Goal: Check status: Check status

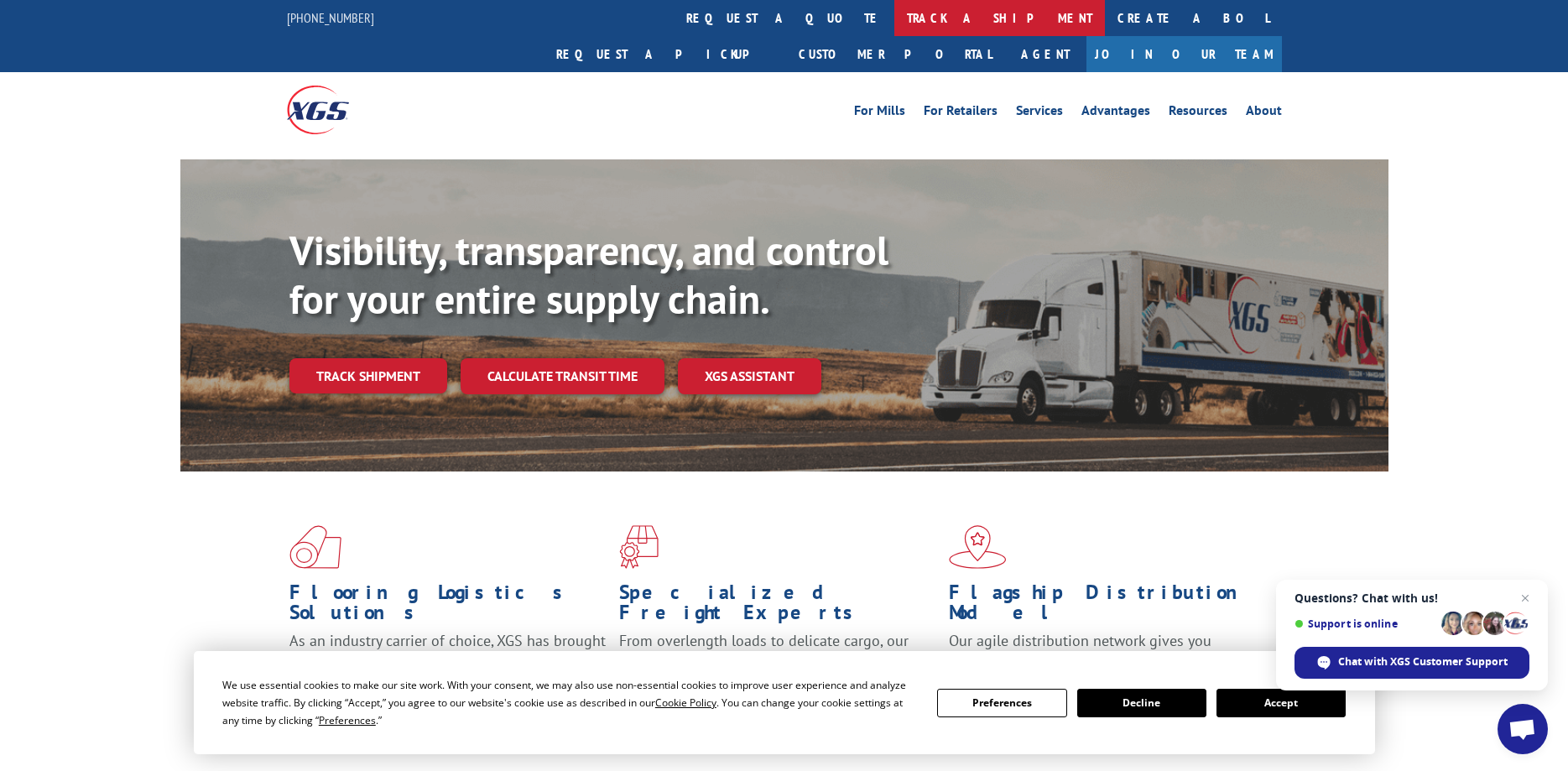
click at [895, 16] on link "track a shipment" at bounding box center [1000, 18] width 211 height 36
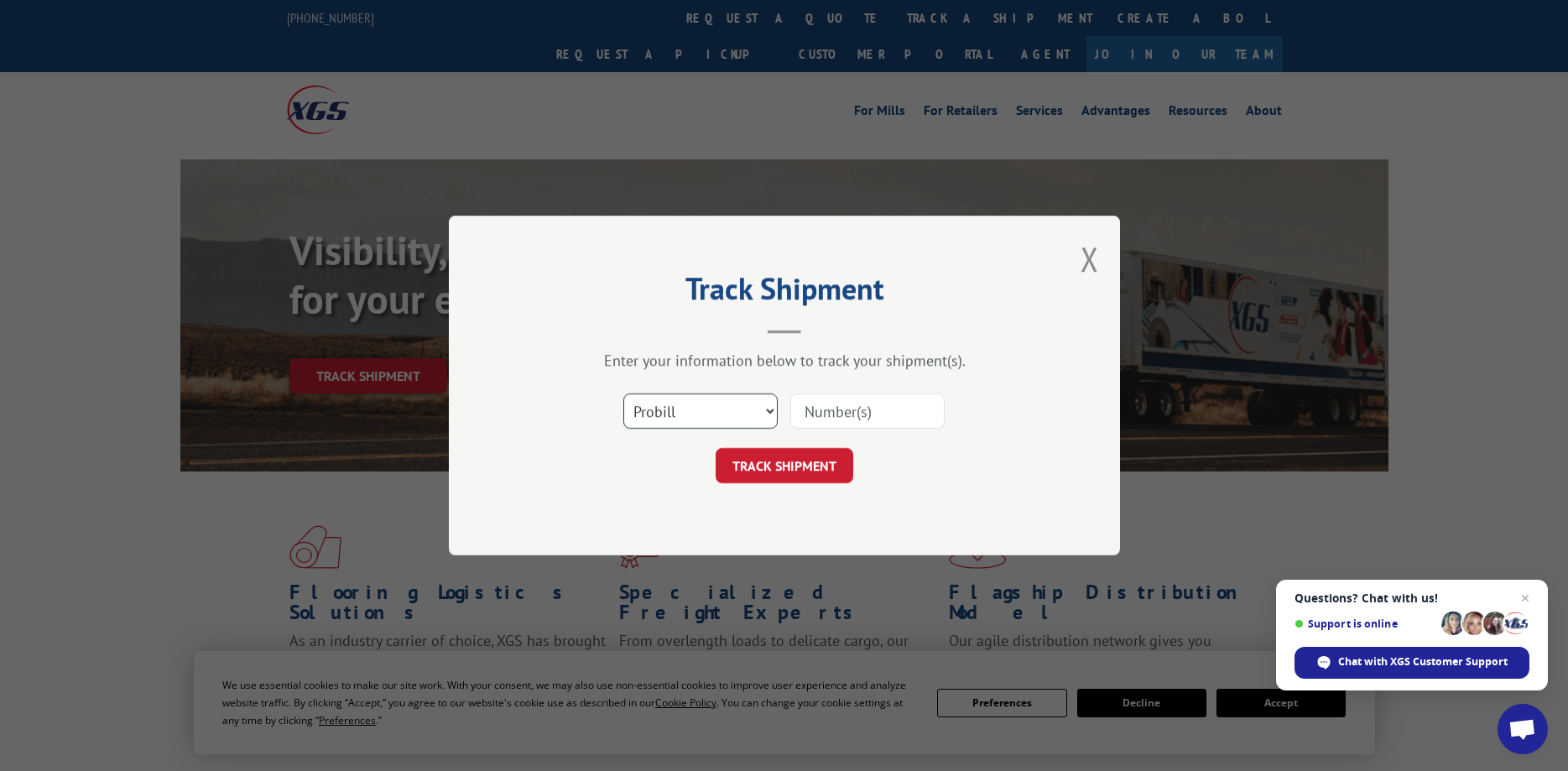
click at [624, 393] on select "Select category... Probill BOL PO" at bounding box center [701, 411] width 154 height 35
select select "bol"
click option "BOL" at bounding box center [0, 0] width 0 height 0
click at [825, 419] on input at bounding box center [867, 411] width 154 height 35
type input "5621075"
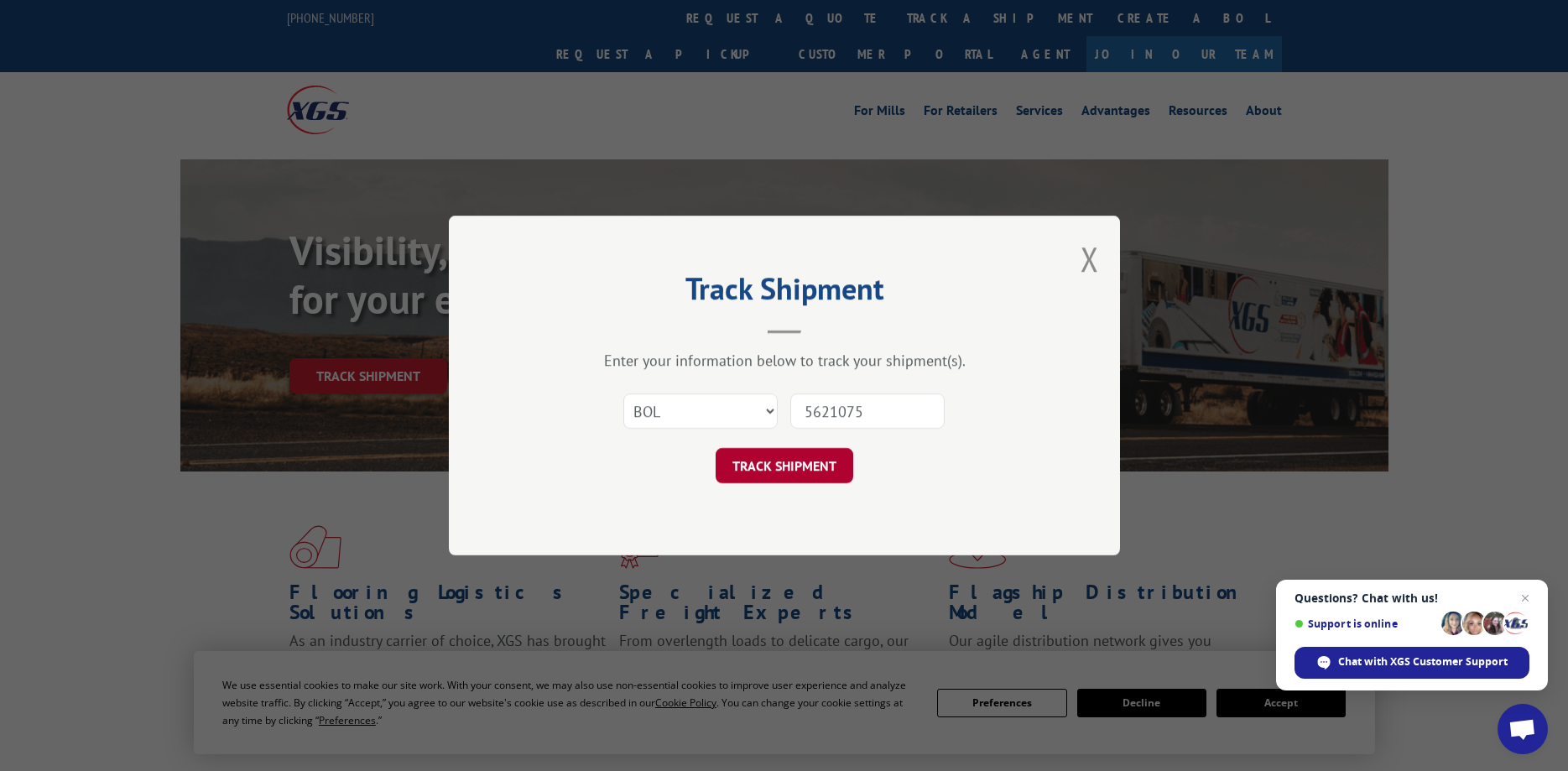
click at [772, 469] on button "TRACK SHIPMENT" at bounding box center [784, 466] width 137 height 35
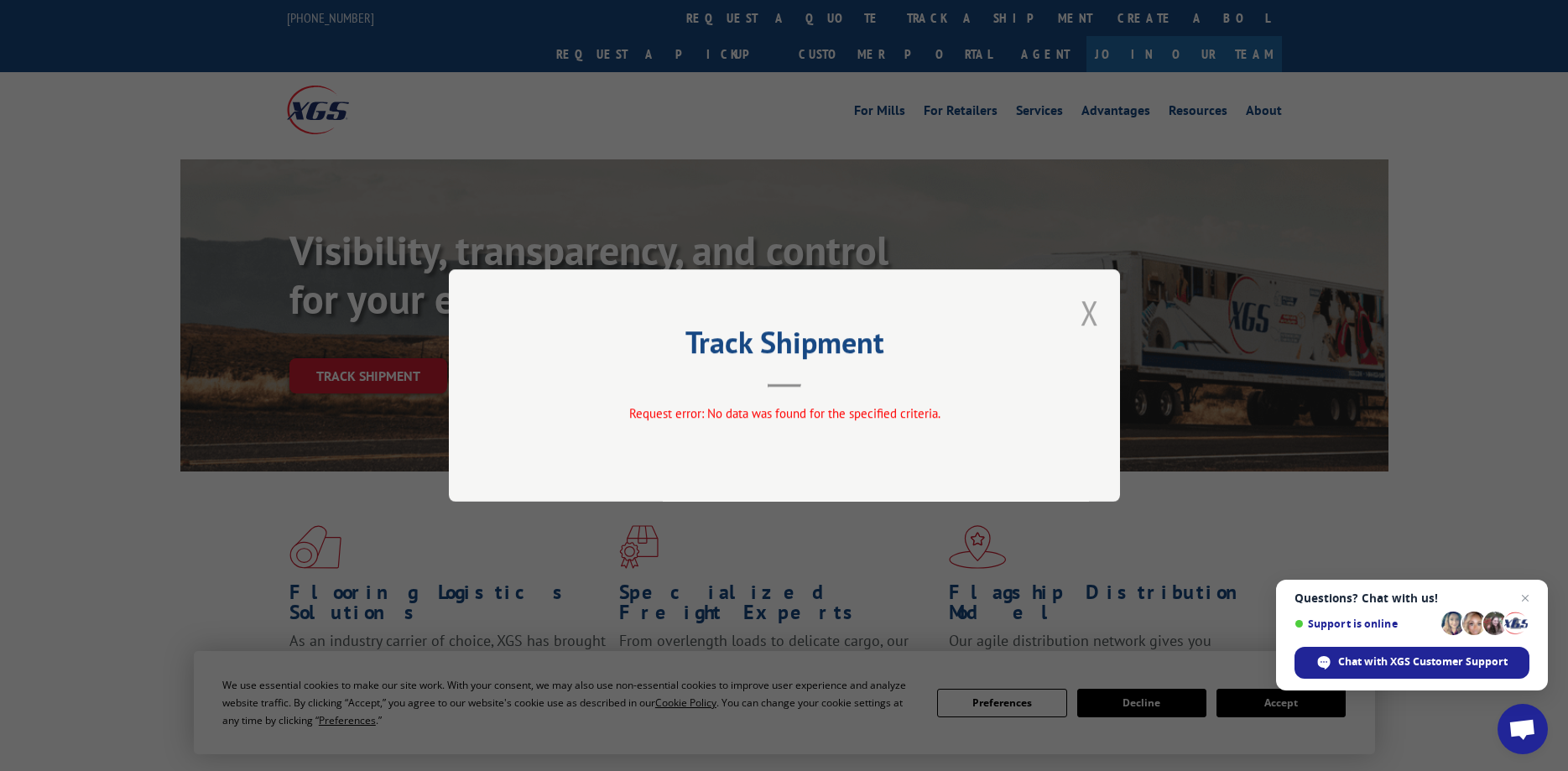
click at [1090, 309] on button "Close modal" at bounding box center [1090, 313] width 19 height 44
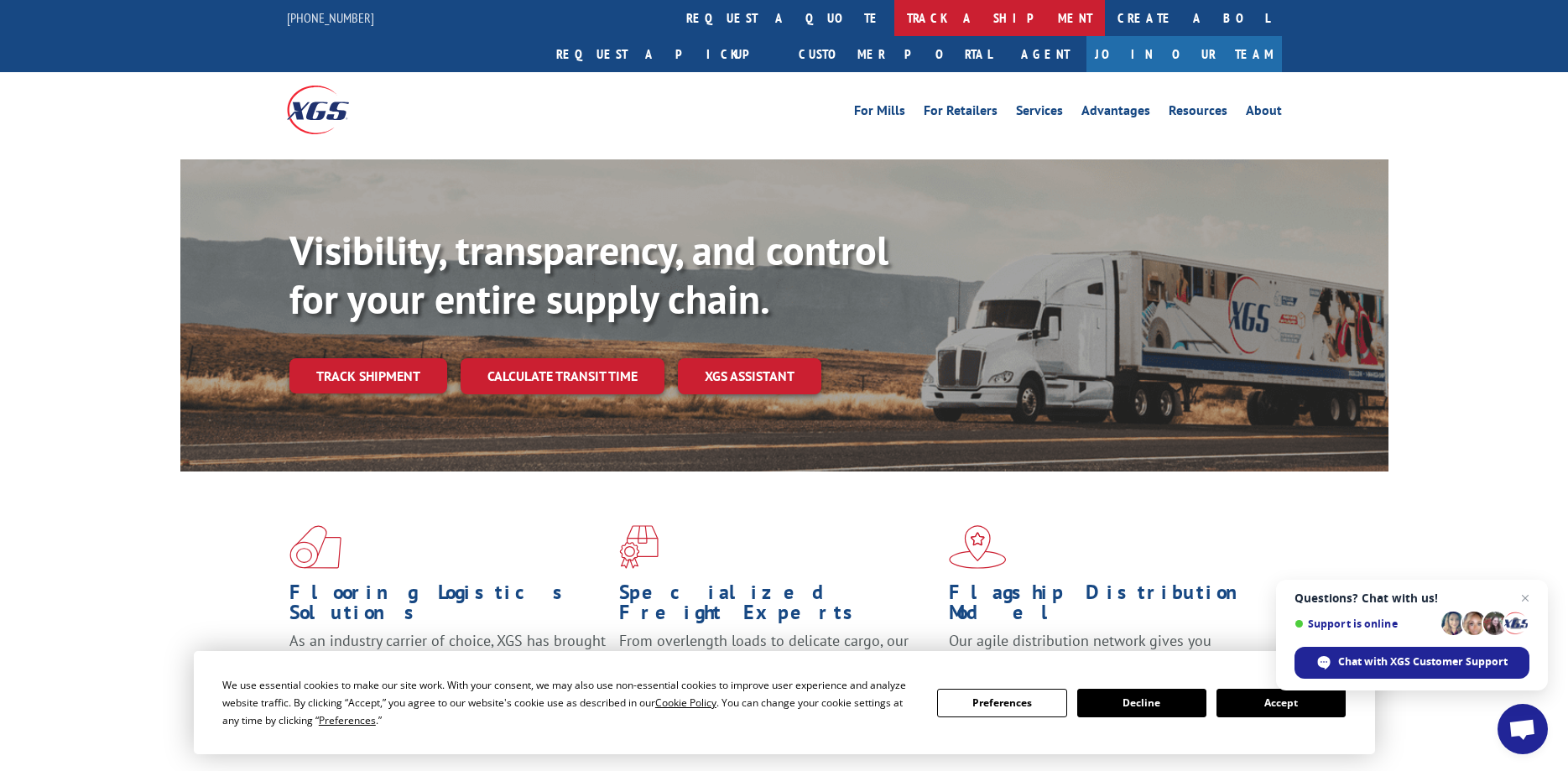
click at [895, 24] on link "track a shipment" at bounding box center [1000, 18] width 211 height 36
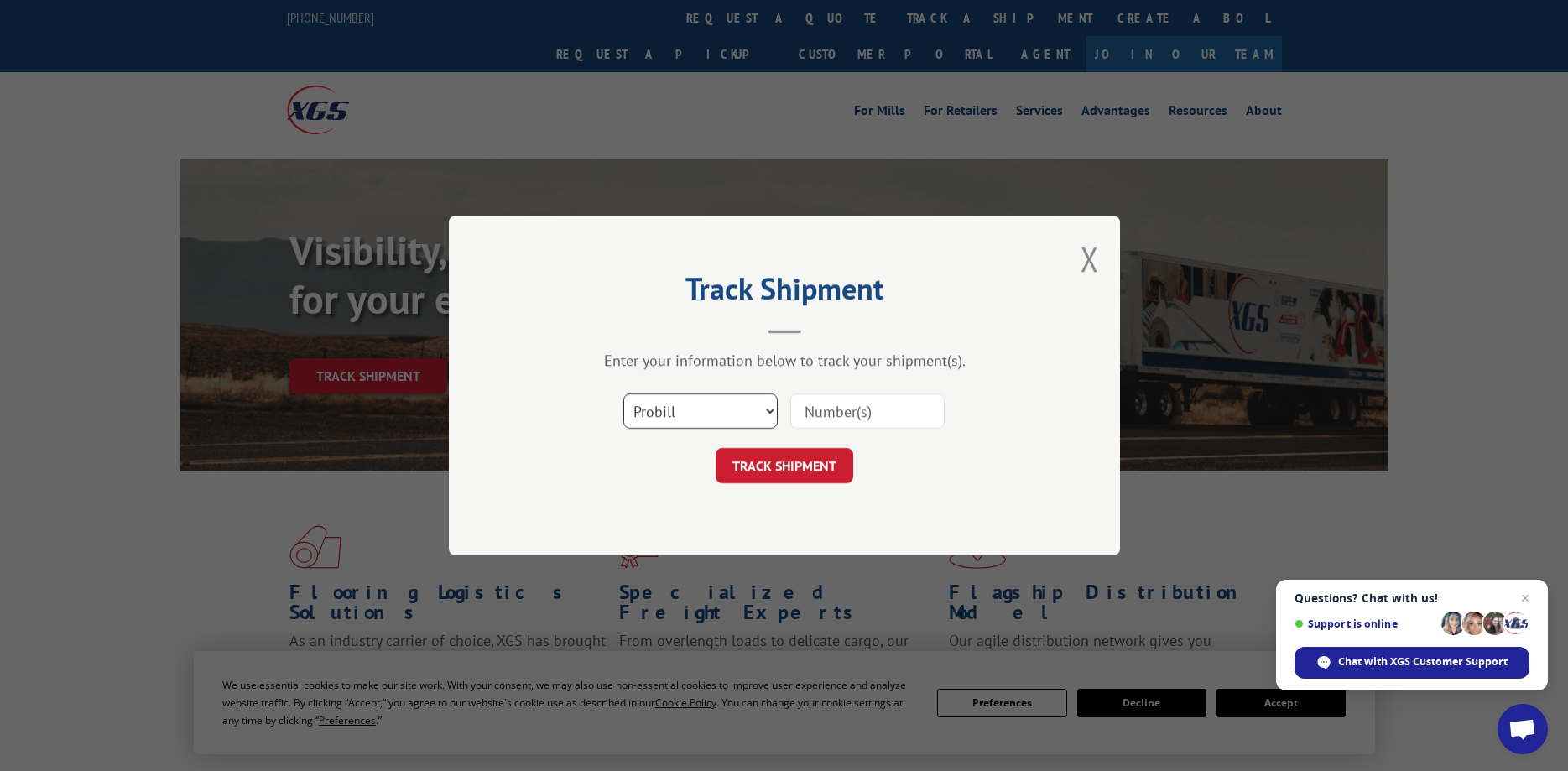
click at [624, 393] on select "Select category... Probill BOL PO" at bounding box center [701, 411] width 154 height 35
select select "bol"
click option "BOL" at bounding box center [0, 0] width 0 height 0
click at [873, 419] on input at bounding box center [867, 411] width 154 height 35
type input "5621075"
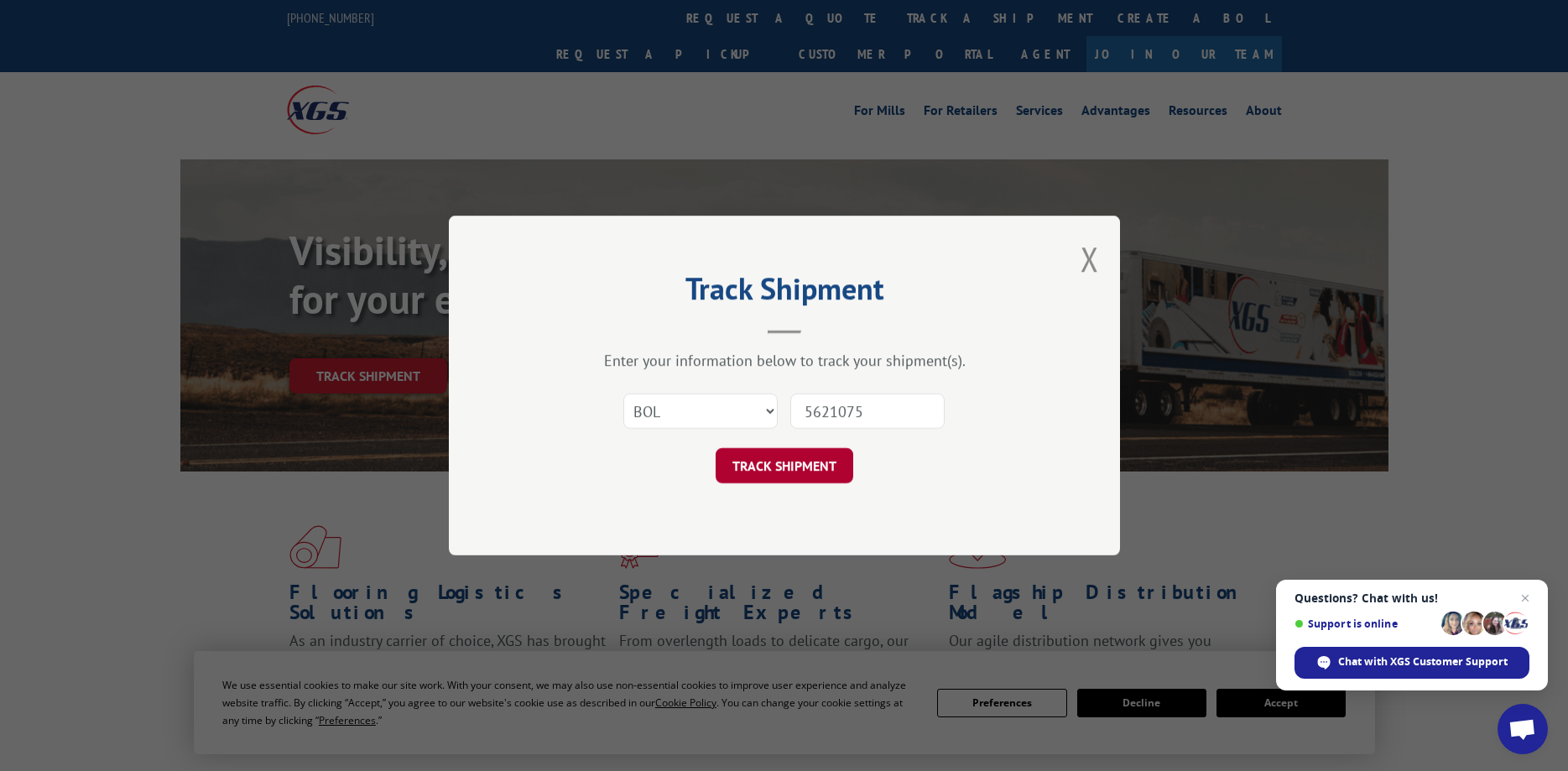
click at [802, 469] on button "TRACK SHIPMENT" at bounding box center [784, 466] width 137 height 35
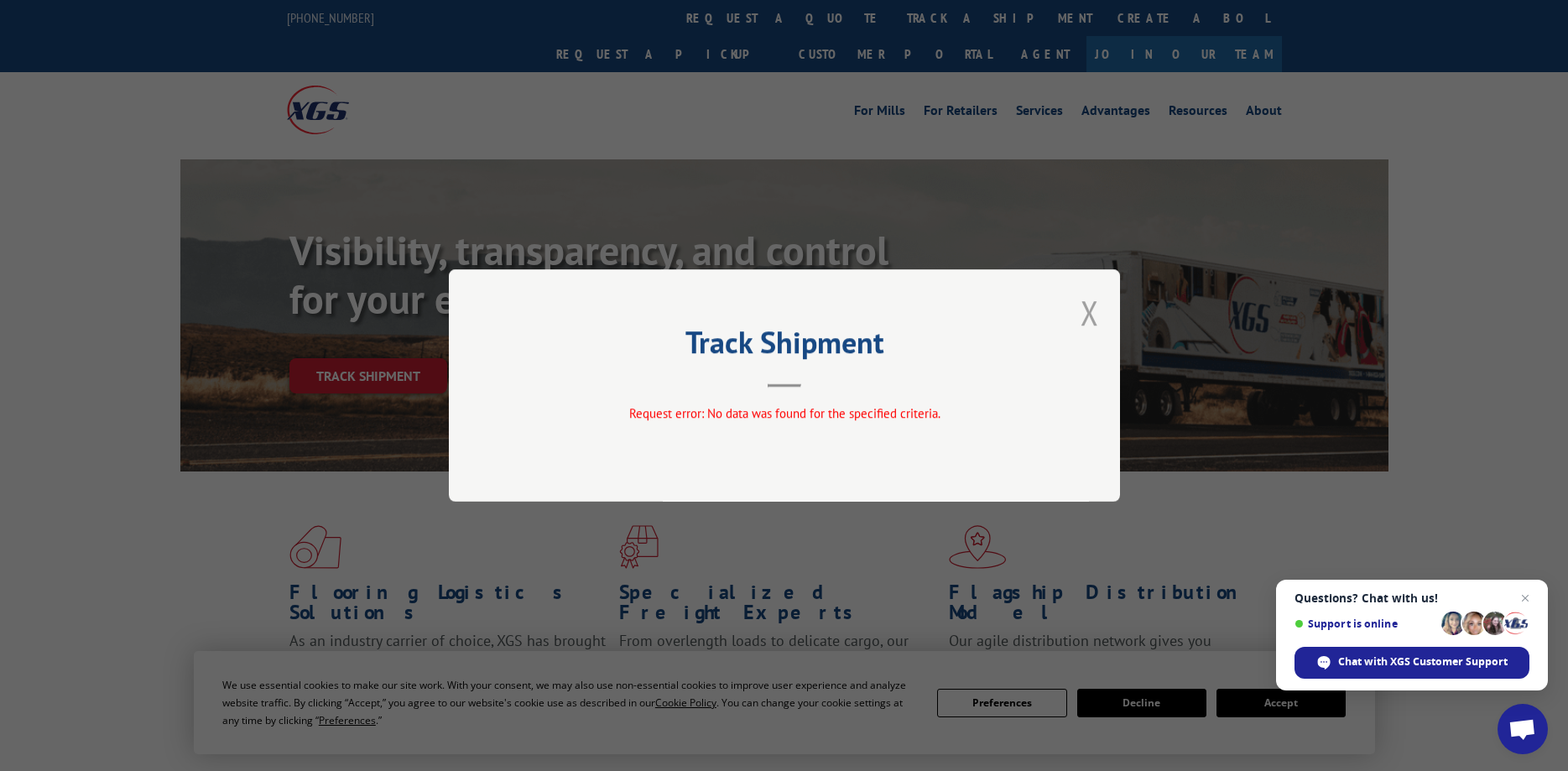
click at [1082, 312] on button "Close modal" at bounding box center [1090, 313] width 19 height 44
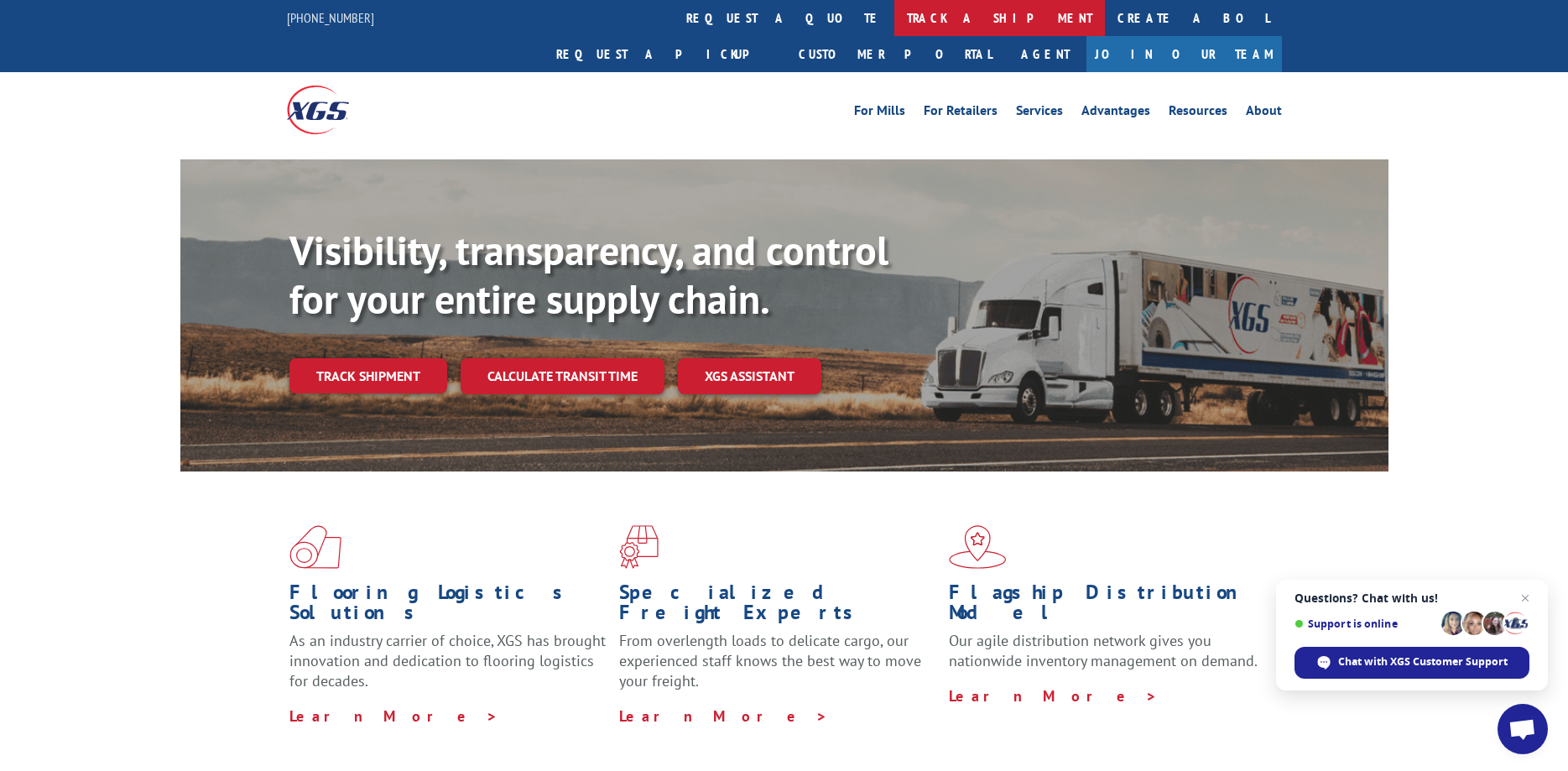
click at [895, 22] on link "track a shipment" at bounding box center [1000, 18] width 211 height 36
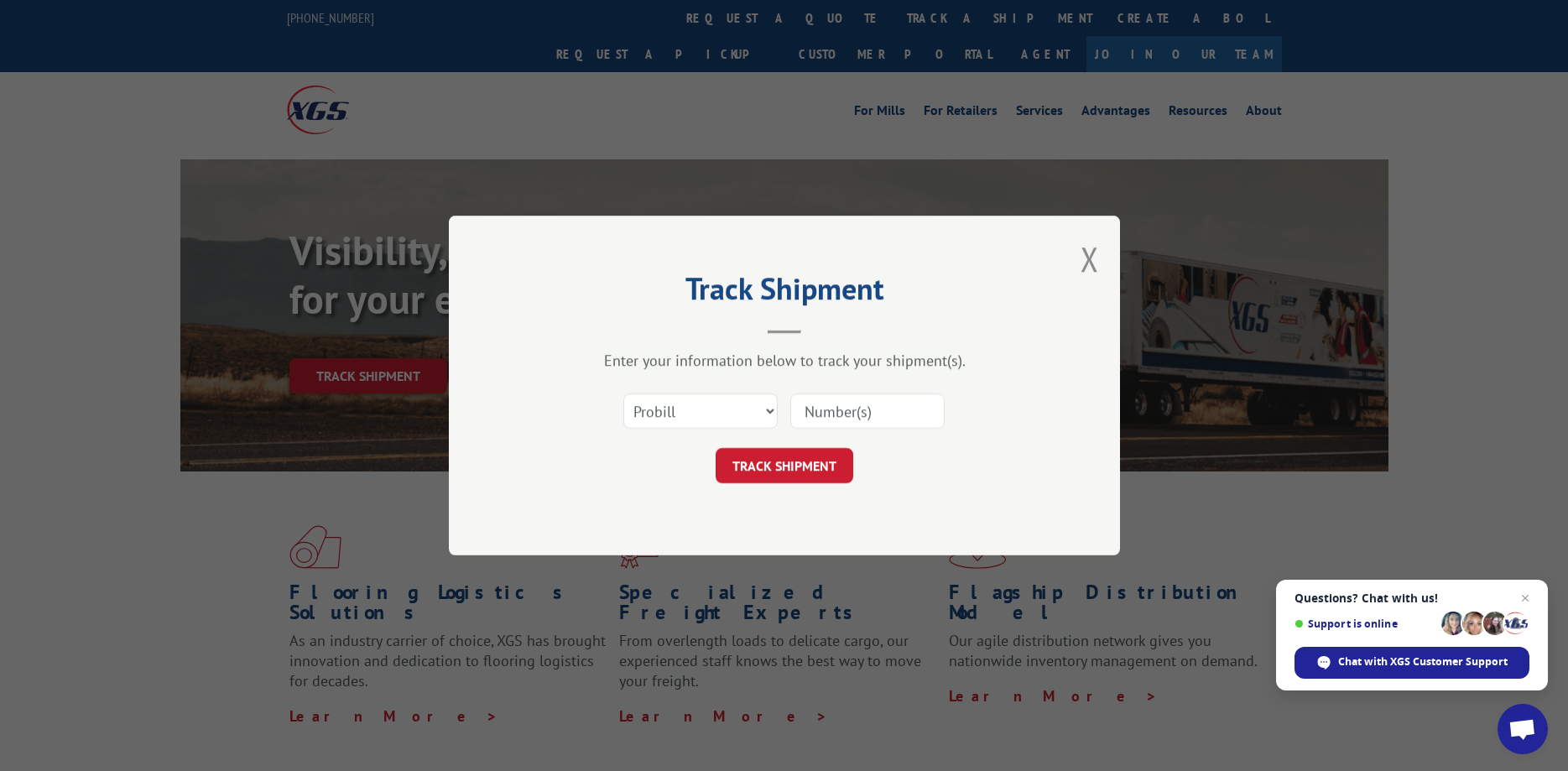
click at [847, 415] on input at bounding box center [867, 411] width 154 height 35
type input "5621075"
click button "TRACK SHIPMENT" at bounding box center [784, 466] width 137 height 35
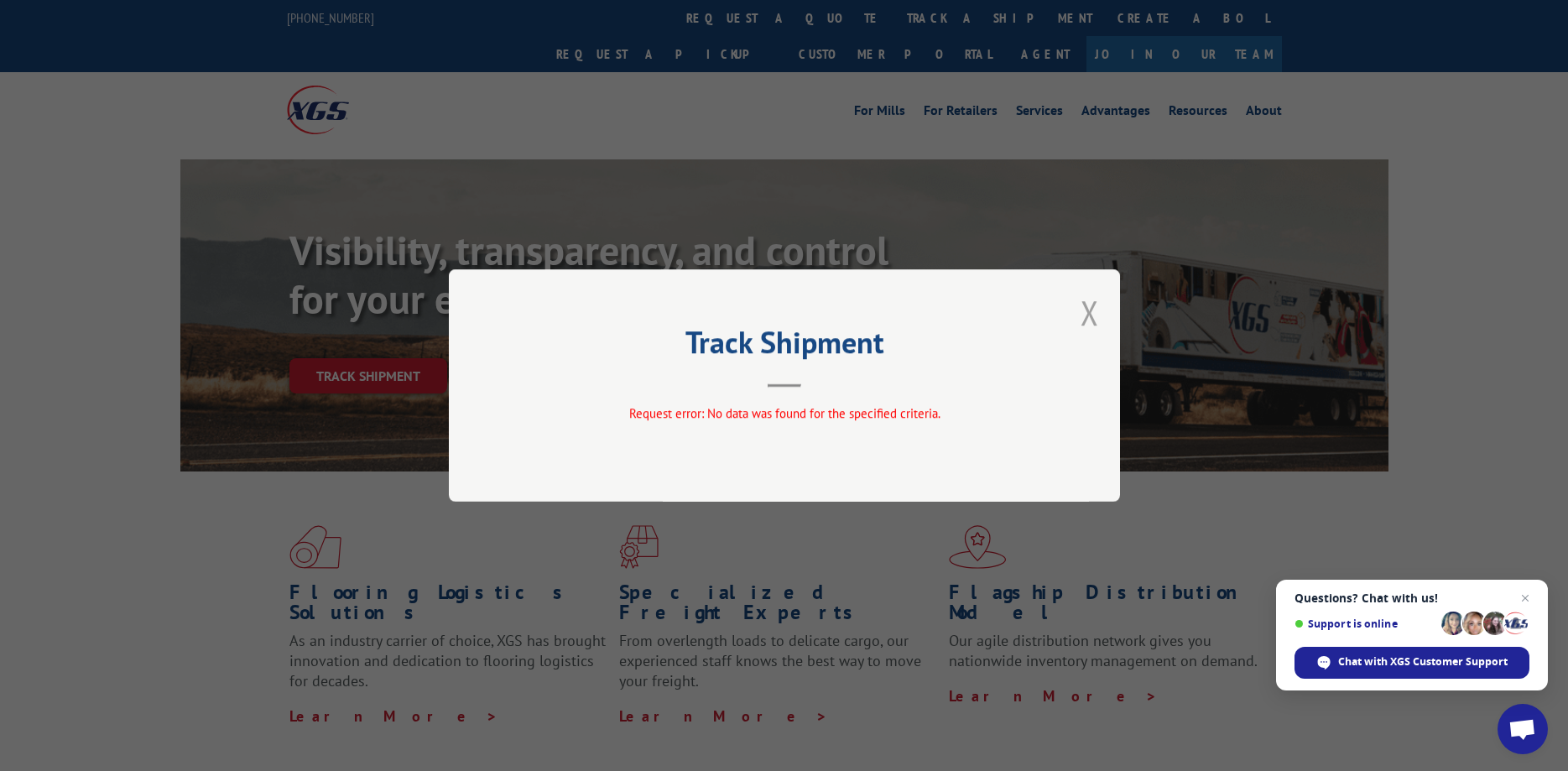
click at [1087, 316] on button "Close modal" at bounding box center [1090, 313] width 19 height 44
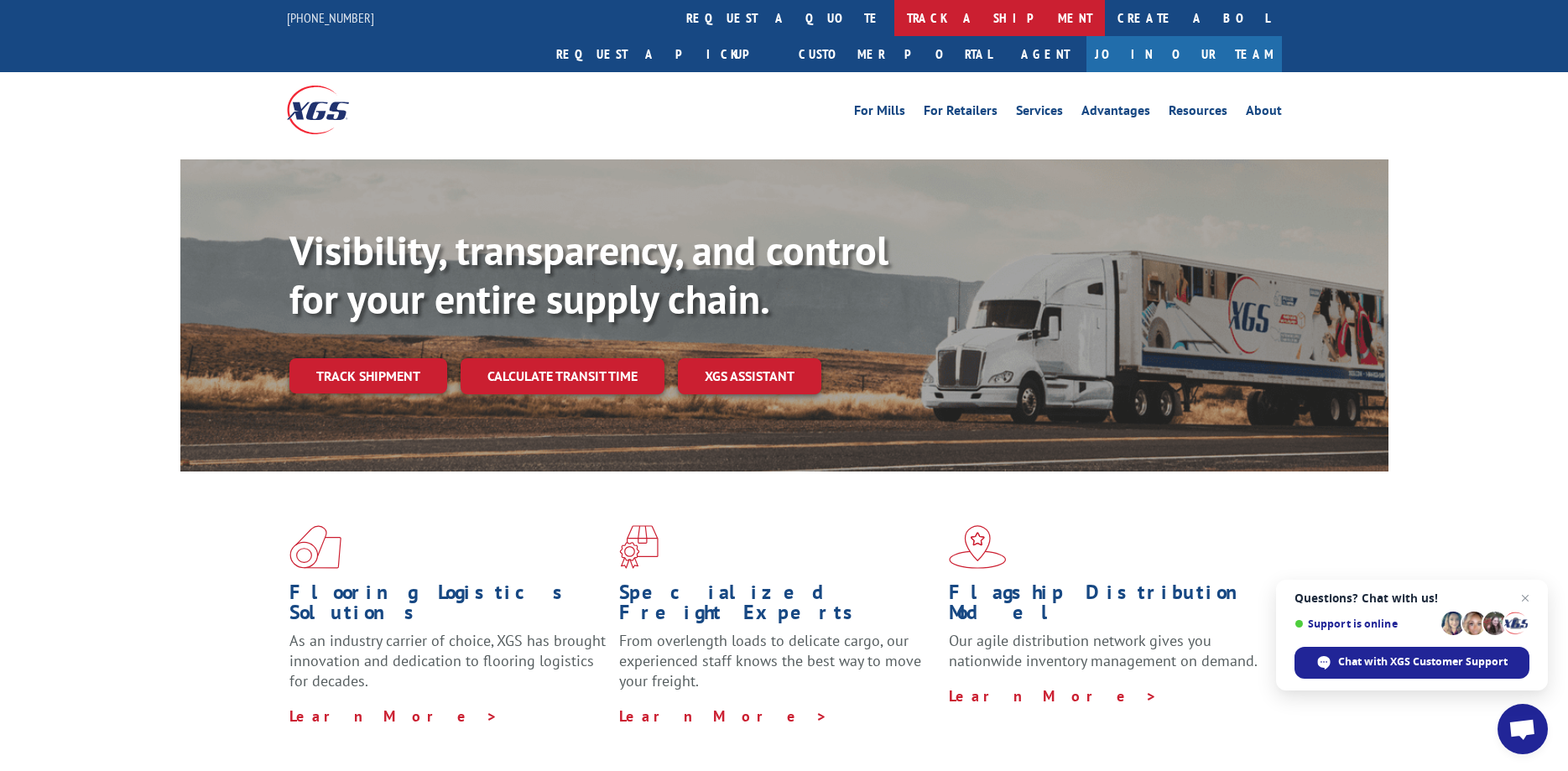
click at [895, 8] on link "track a shipment" at bounding box center [1000, 18] width 211 height 36
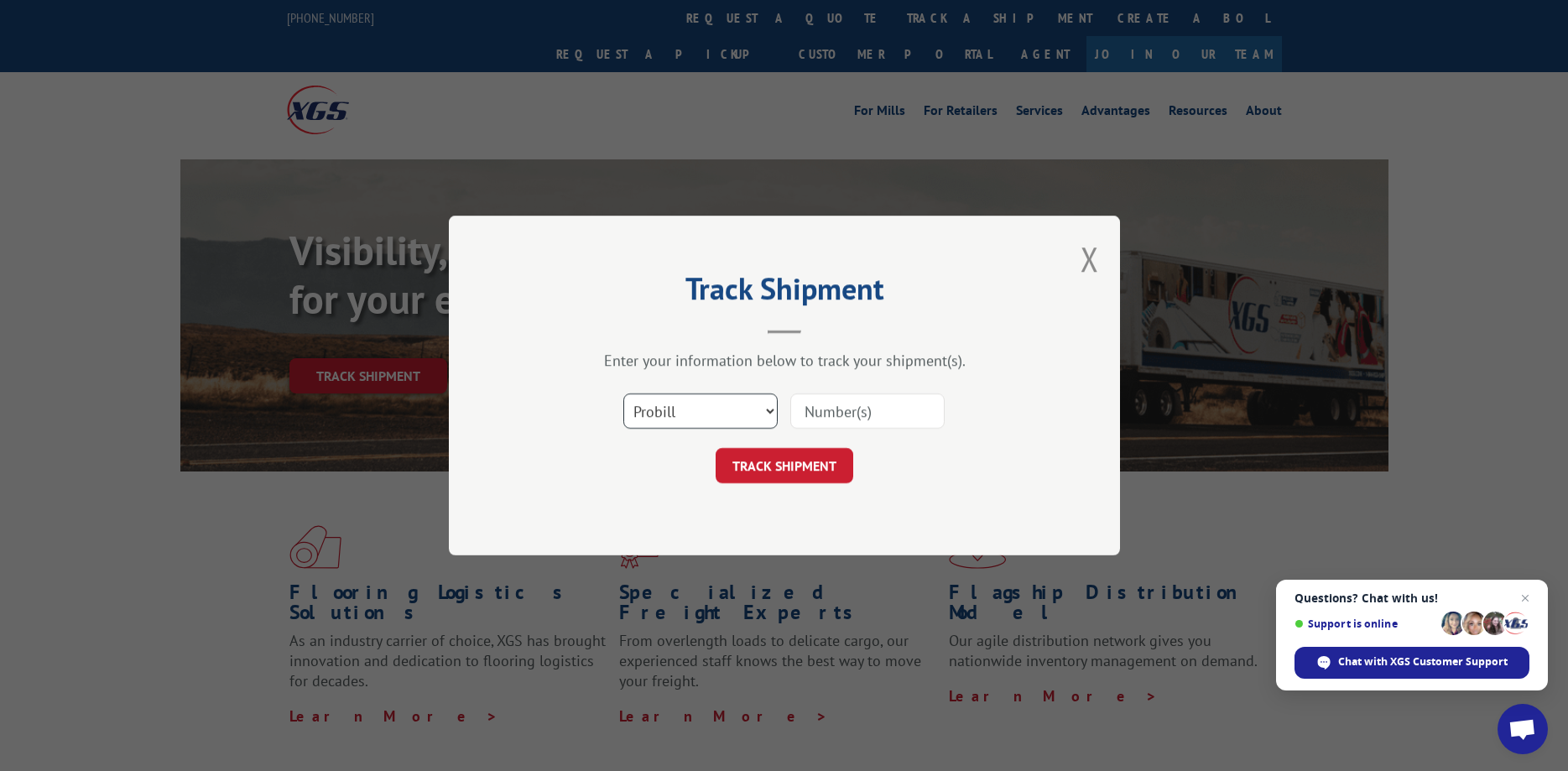
click at [624, 393] on select "Select category... Probill BOL PO" at bounding box center [701, 411] width 154 height 35
select select "bol"
click option "BOL" at bounding box center [0, 0] width 0 height 0
click at [866, 427] on input at bounding box center [867, 411] width 154 height 35
type input "5621075"
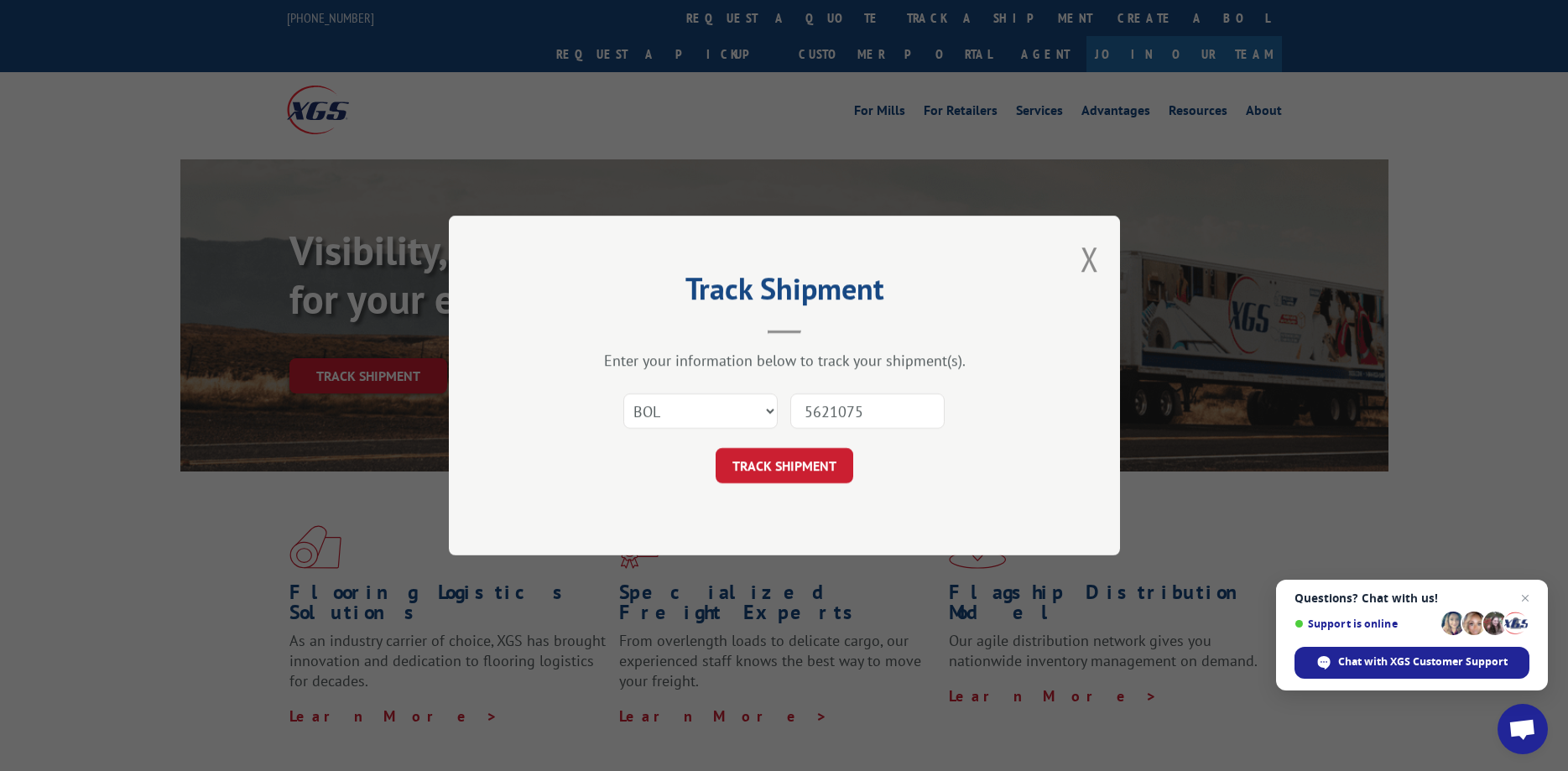
click button "TRACK SHIPMENT" at bounding box center [784, 466] width 137 height 35
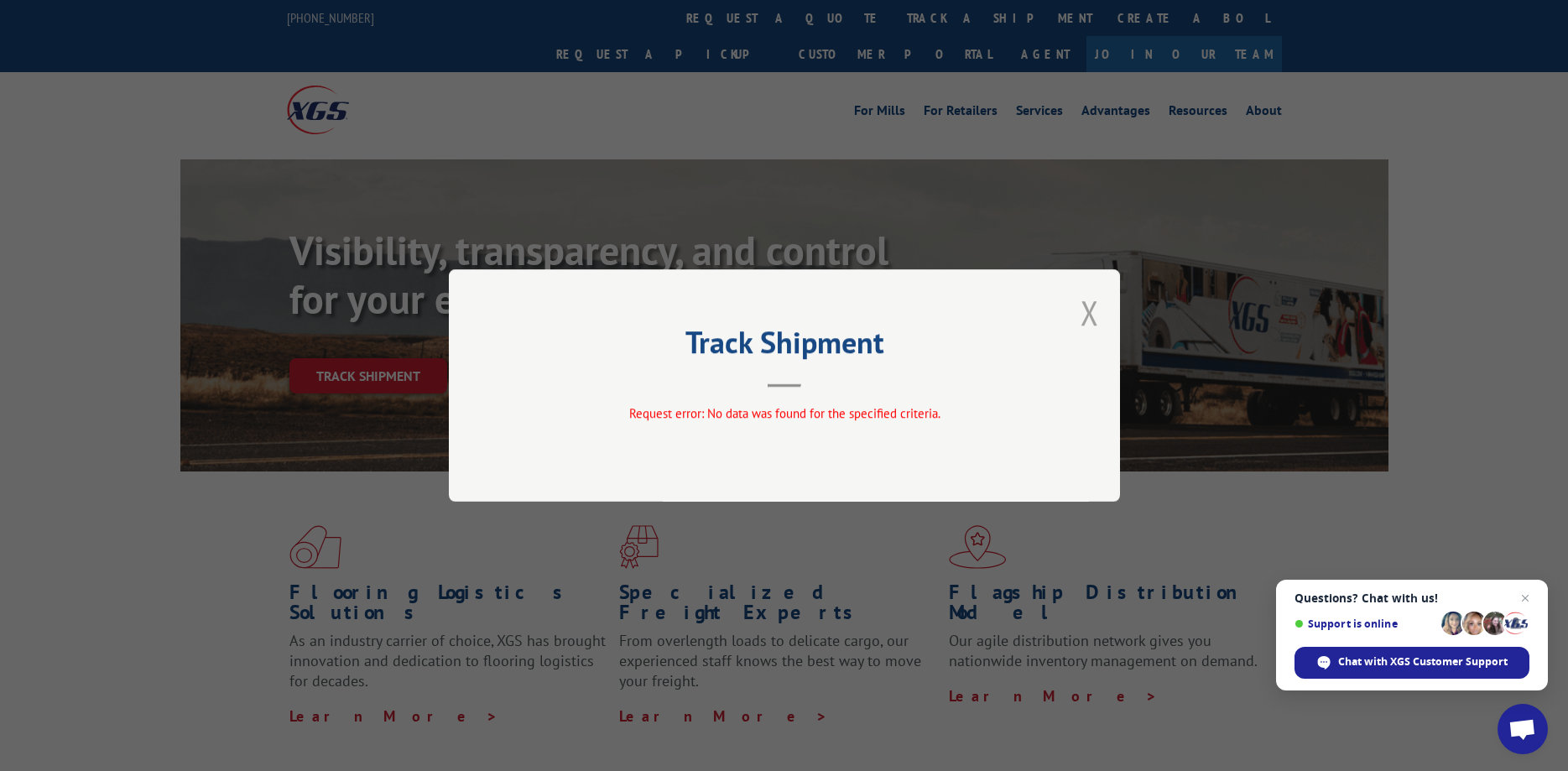
click at [1087, 306] on button "Close modal" at bounding box center [1090, 313] width 19 height 44
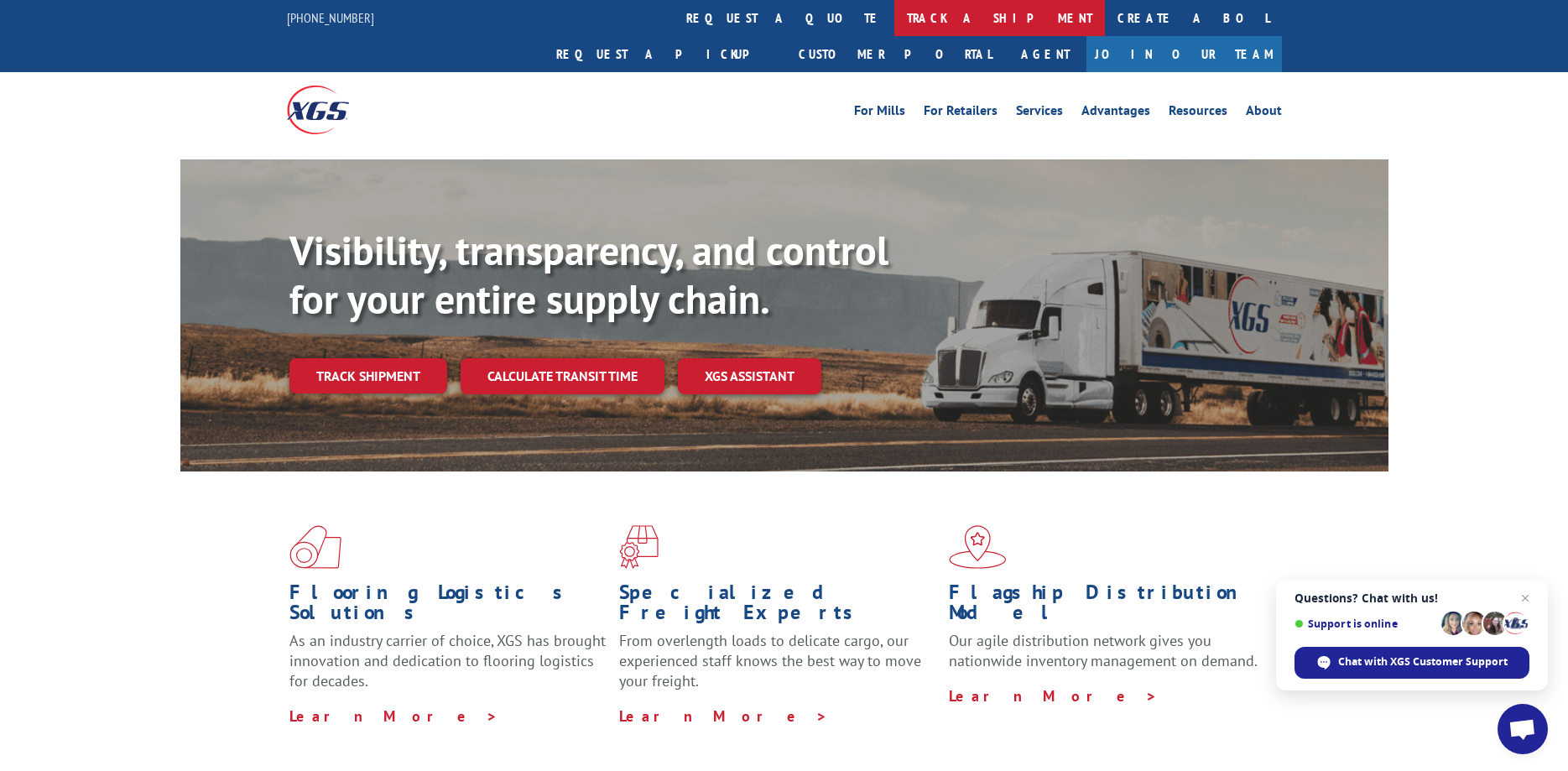
click at [895, 14] on link "track a shipment" at bounding box center [1000, 18] width 211 height 36
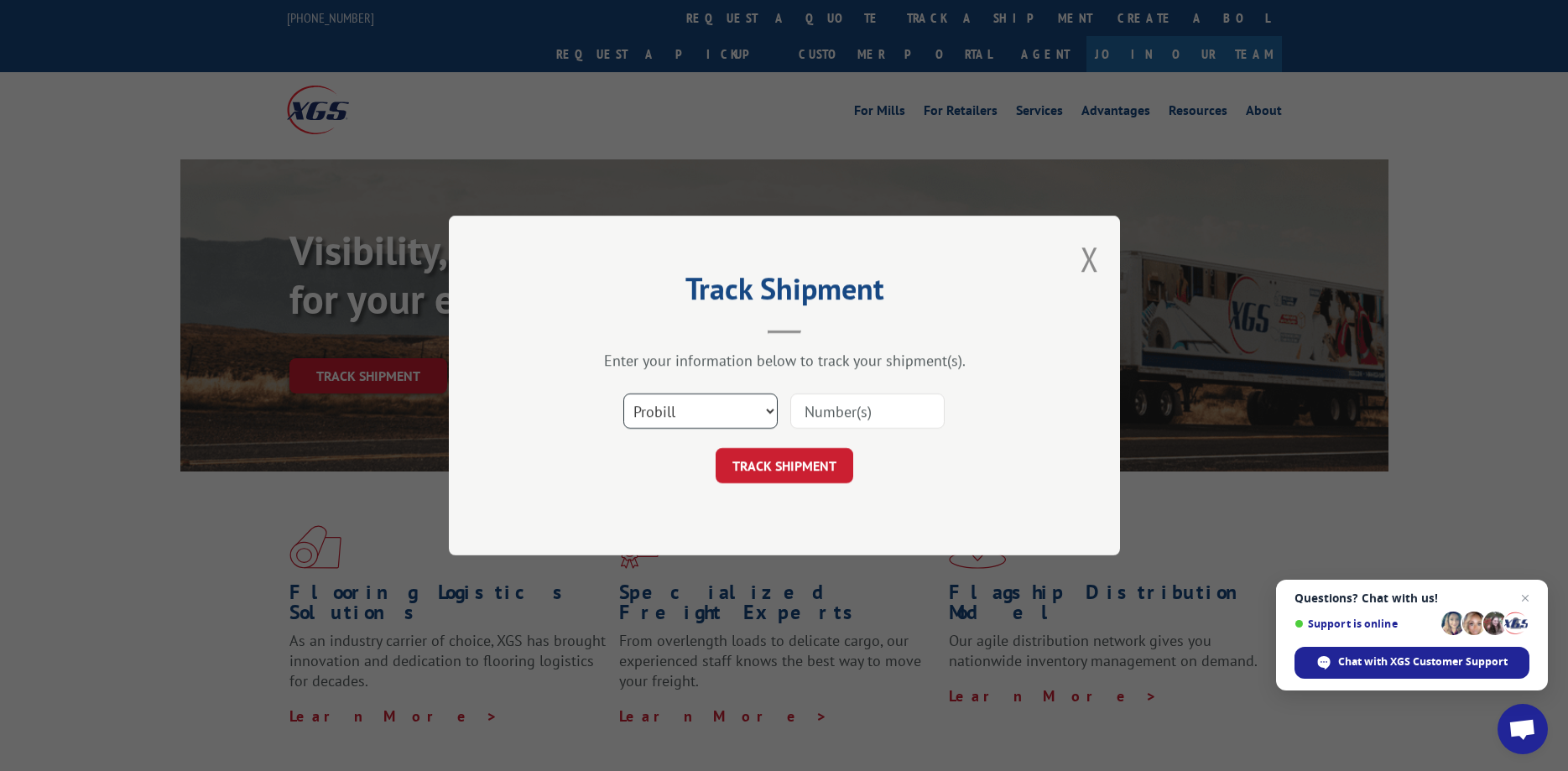
click at [624, 393] on select "Select category... Probill BOL PO" at bounding box center [701, 411] width 154 height 35
select select "bol"
click option "BOL" at bounding box center [0, 0] width 0 height 0
click at [825, 405] on input at bounding box center [867, 411] width 154 height 35
type input "5621705"
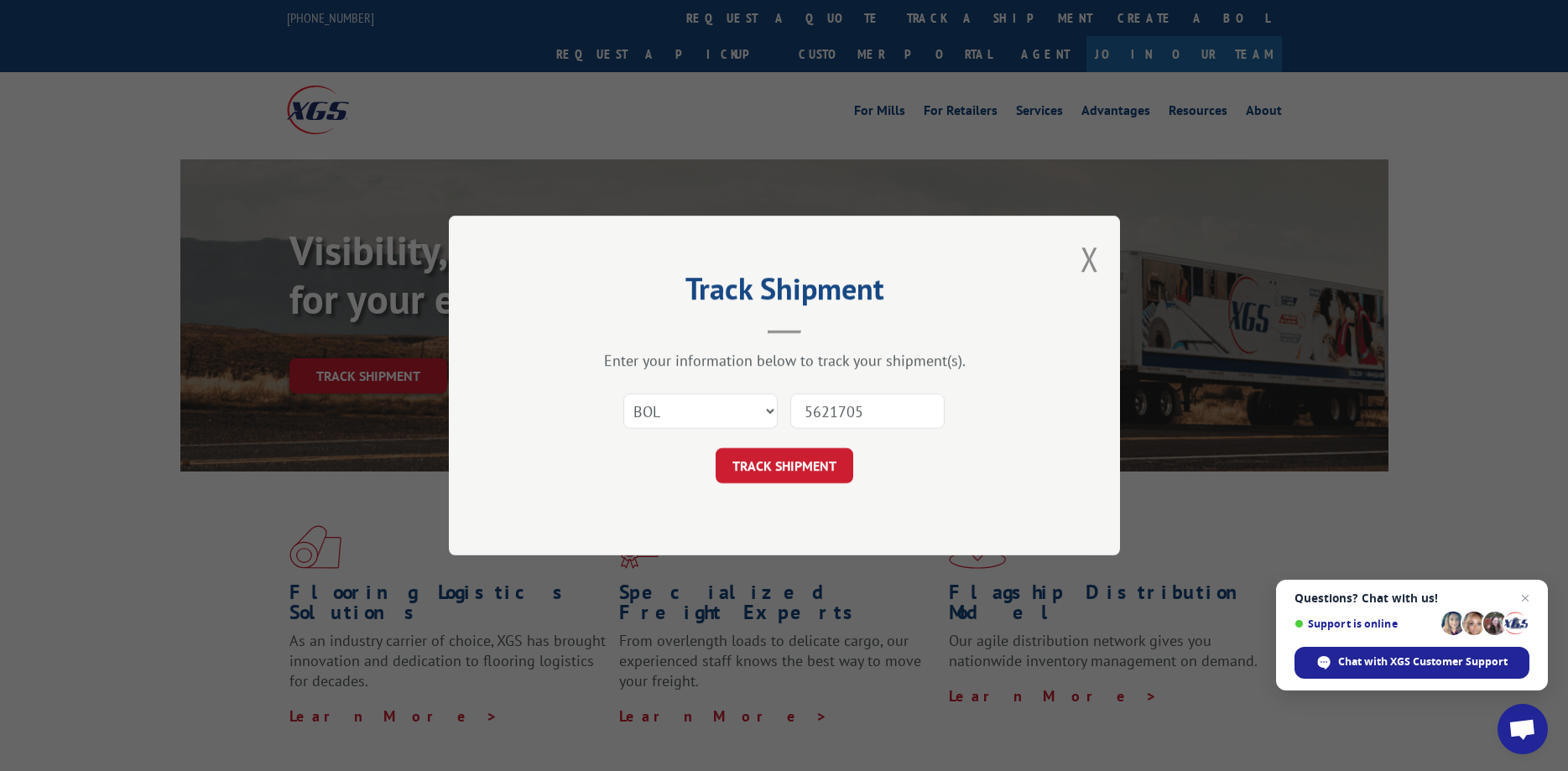
click button "TRACK SHIPMENT" at bounding box center [784, 466] width 137 height 35
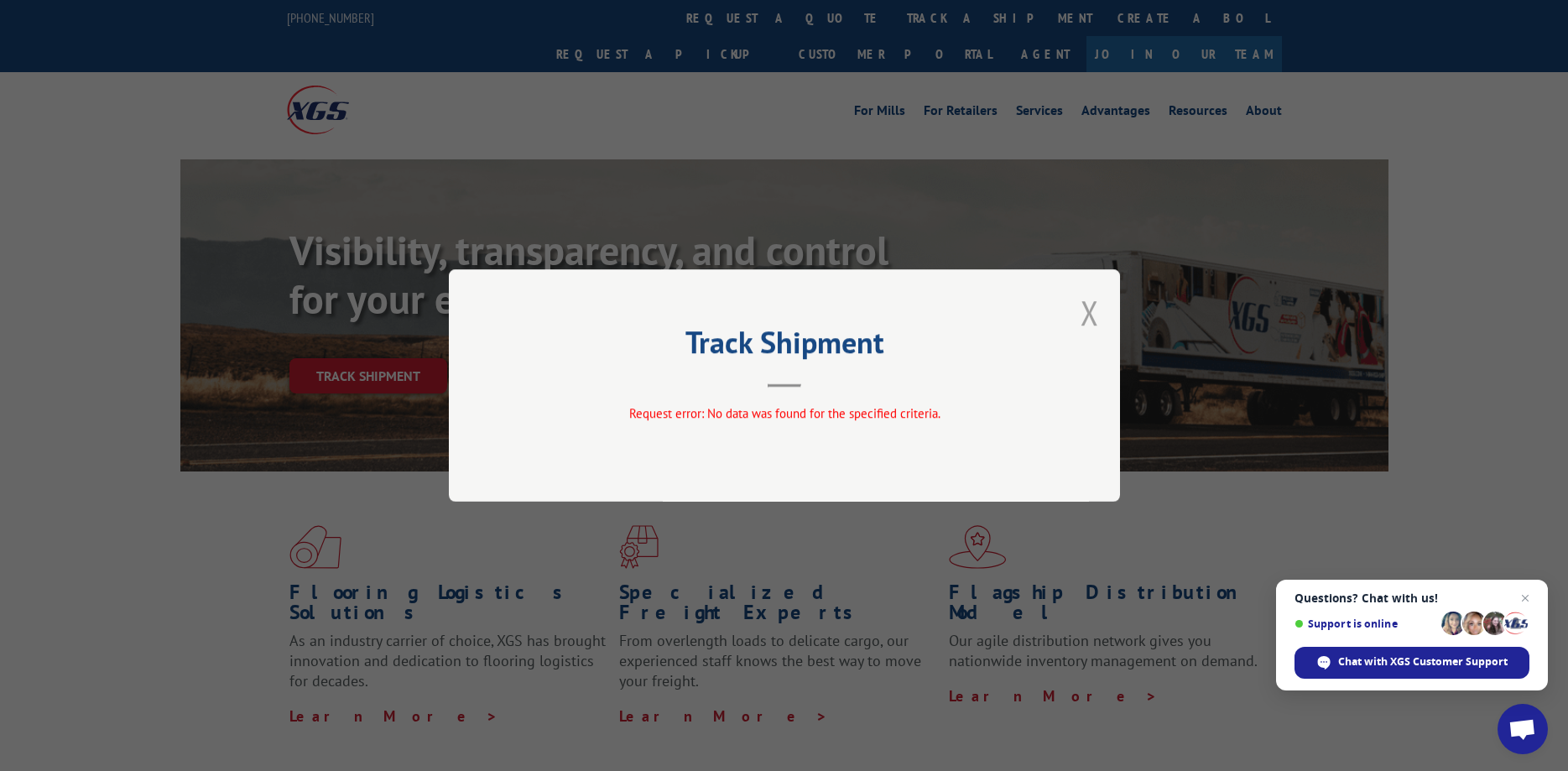
click at [1089, 311] on button "Close modal" at bounding box center [1090, 313] width 19 height 44
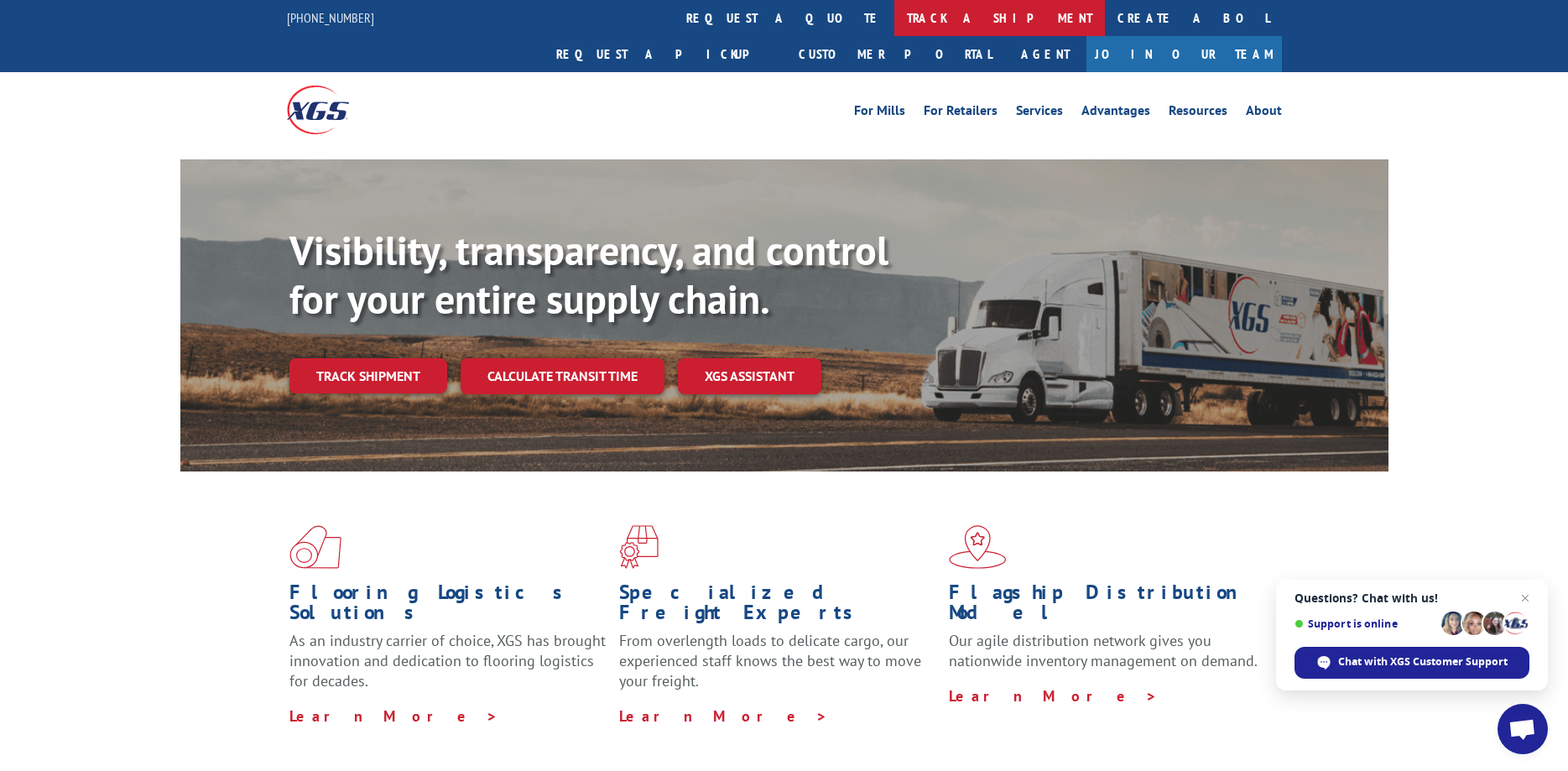
click at [895, 22] on link "track a shipment" at bounding box center [1000, 18] width 211 height 36
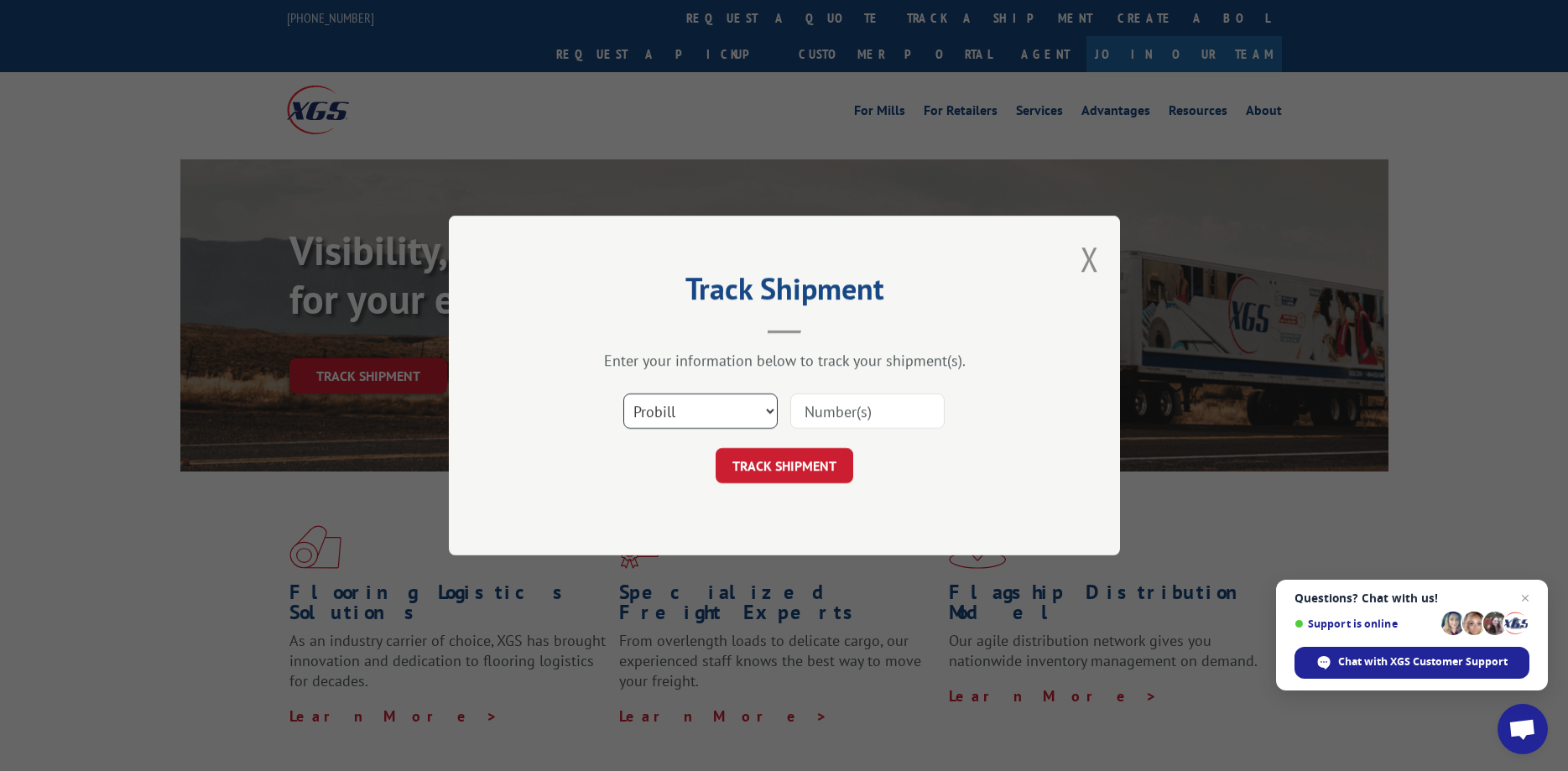
click at [624, 393] on select "Select category... Probill BOL PO" at bounding box center [701, 411] width 154 height 35
select select "bol"
click option "BOL" at bounding box center [0, 0] width 0 height 0
click at [844, 409] on input at bounding box center [867, 411] width 154 height 35
click at [823, 412] on input at bounding box center [867, 411] width 154 height 35
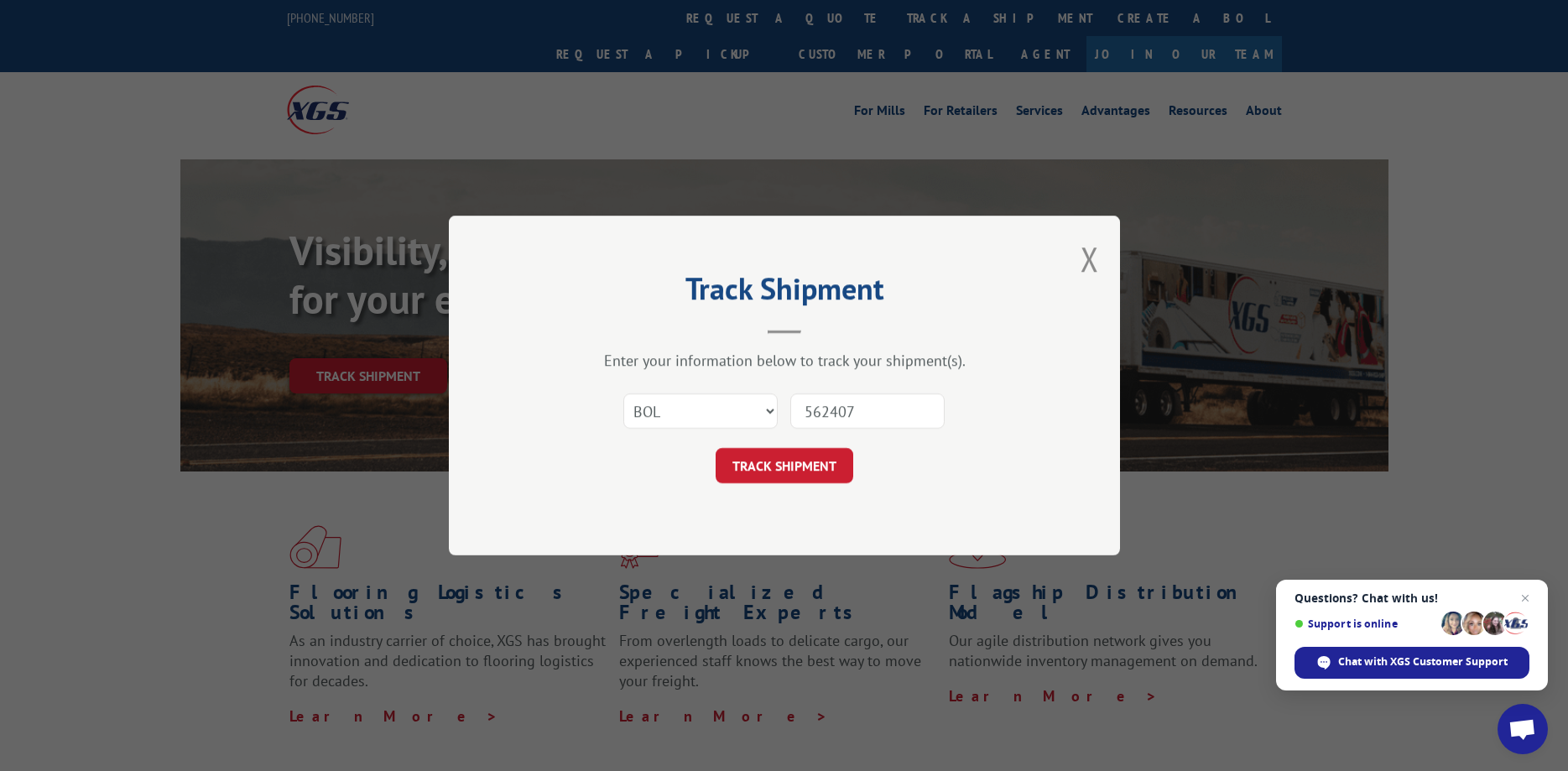
type input "5624075"
click button "TRACK SHIPMENT" at bounding box center [784, 466] width 137 height 35
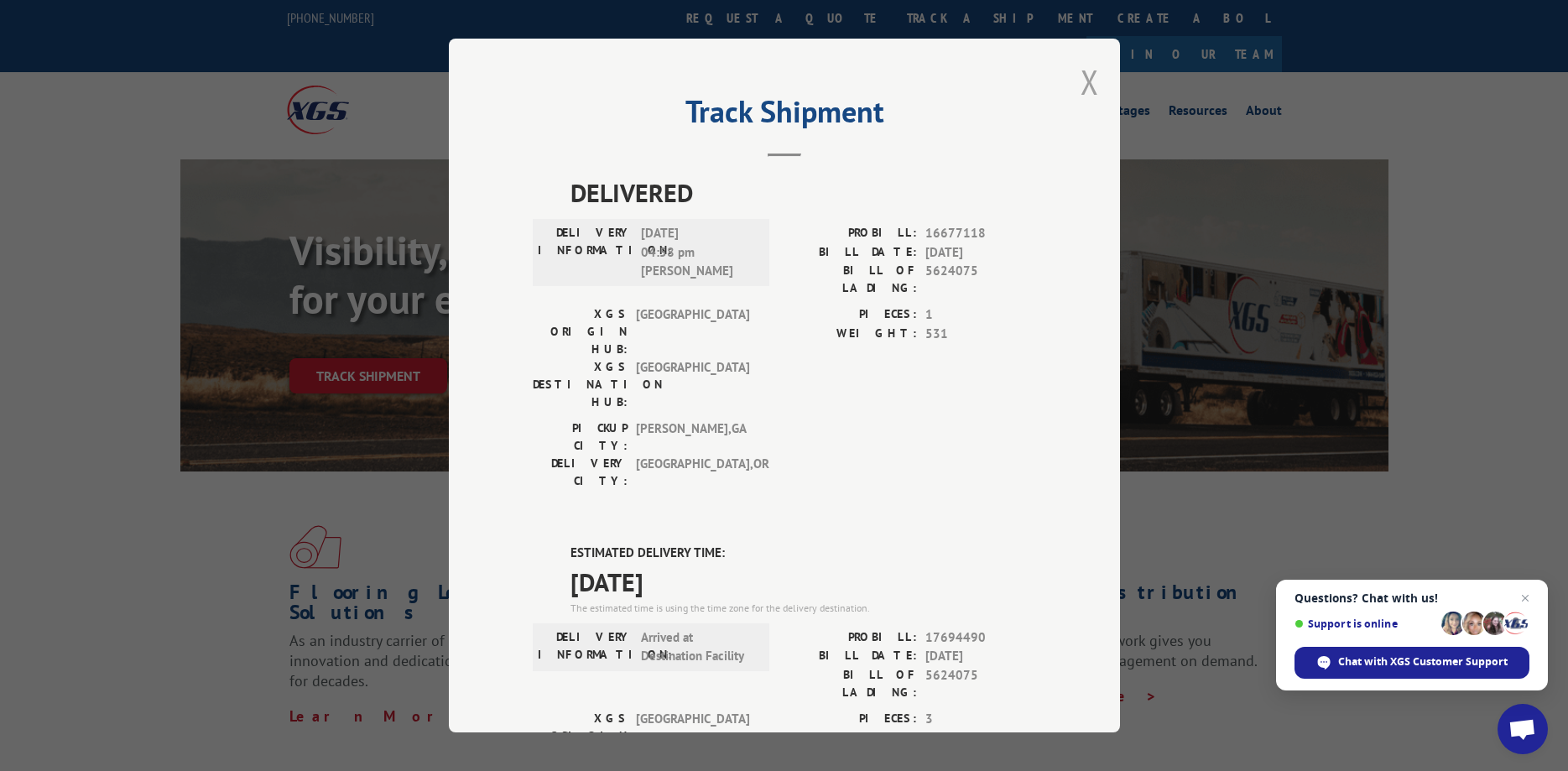
click at [1091, 86] on button "Close modal" at bounding box center [1090, 82] width 19 height 44
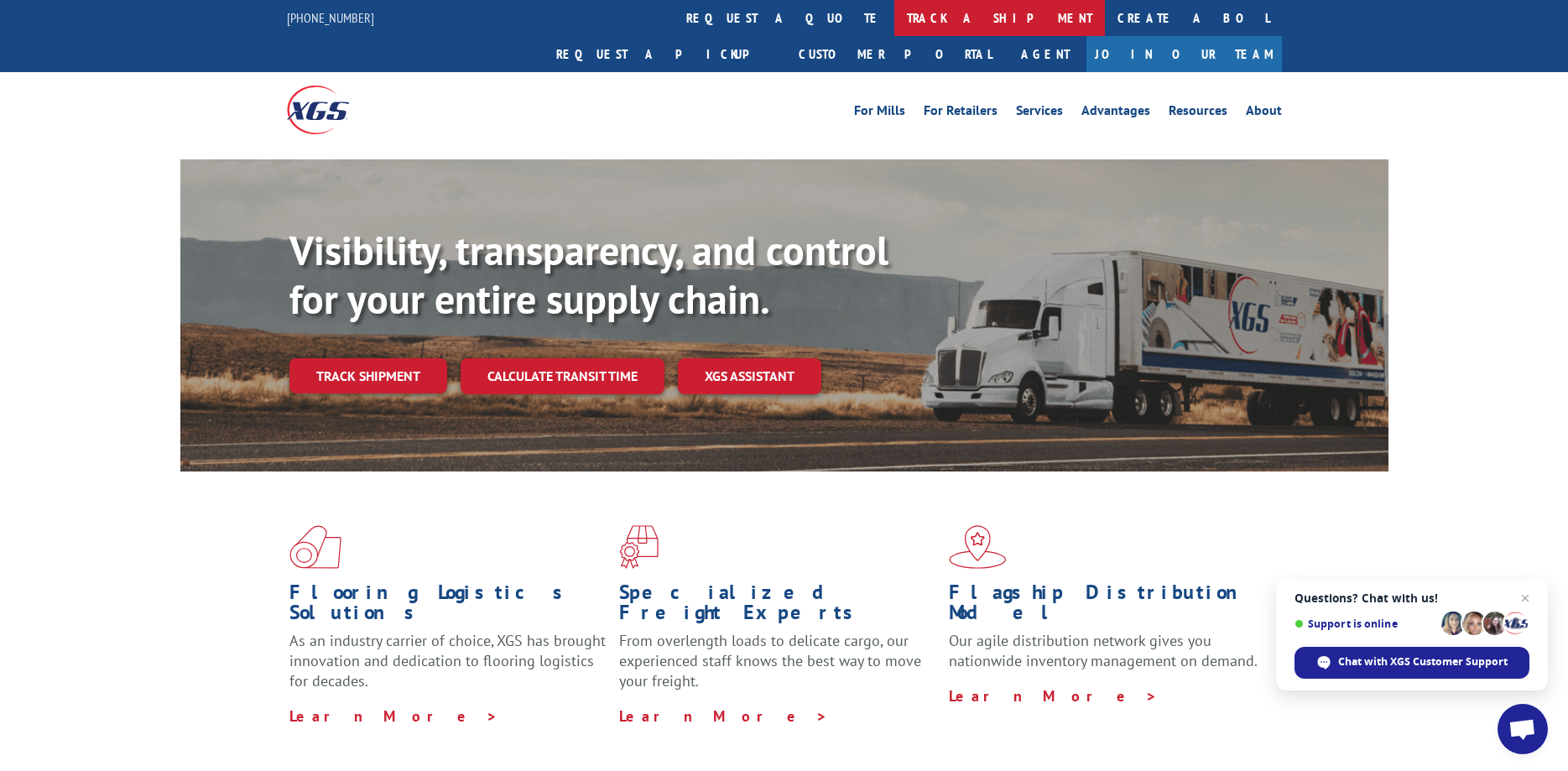
click at [895, 23] on link "track a shipment" at bounding box center [1000, 18] width 211 height 36
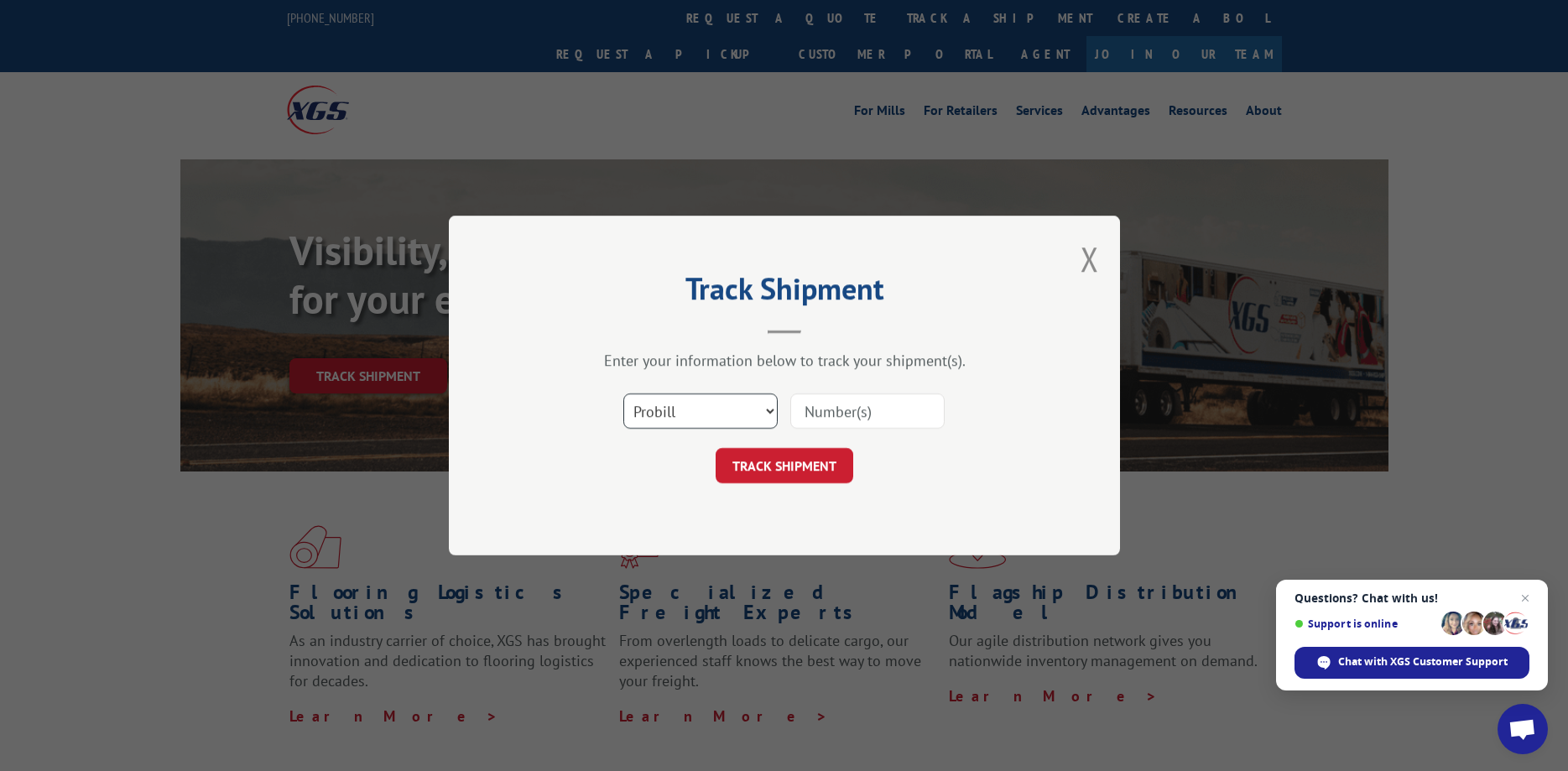
click at [624, 393] on select "Select category... Probill BOL PO" at bounding box center [701, 411] width 154 height 35
select select "bol"
click option "BOL" at bounding box center [0, 0] width 0 height 0
click at [835, 421] on input at bounding box center [867, 411] width 154 height 35
type input "5624075"
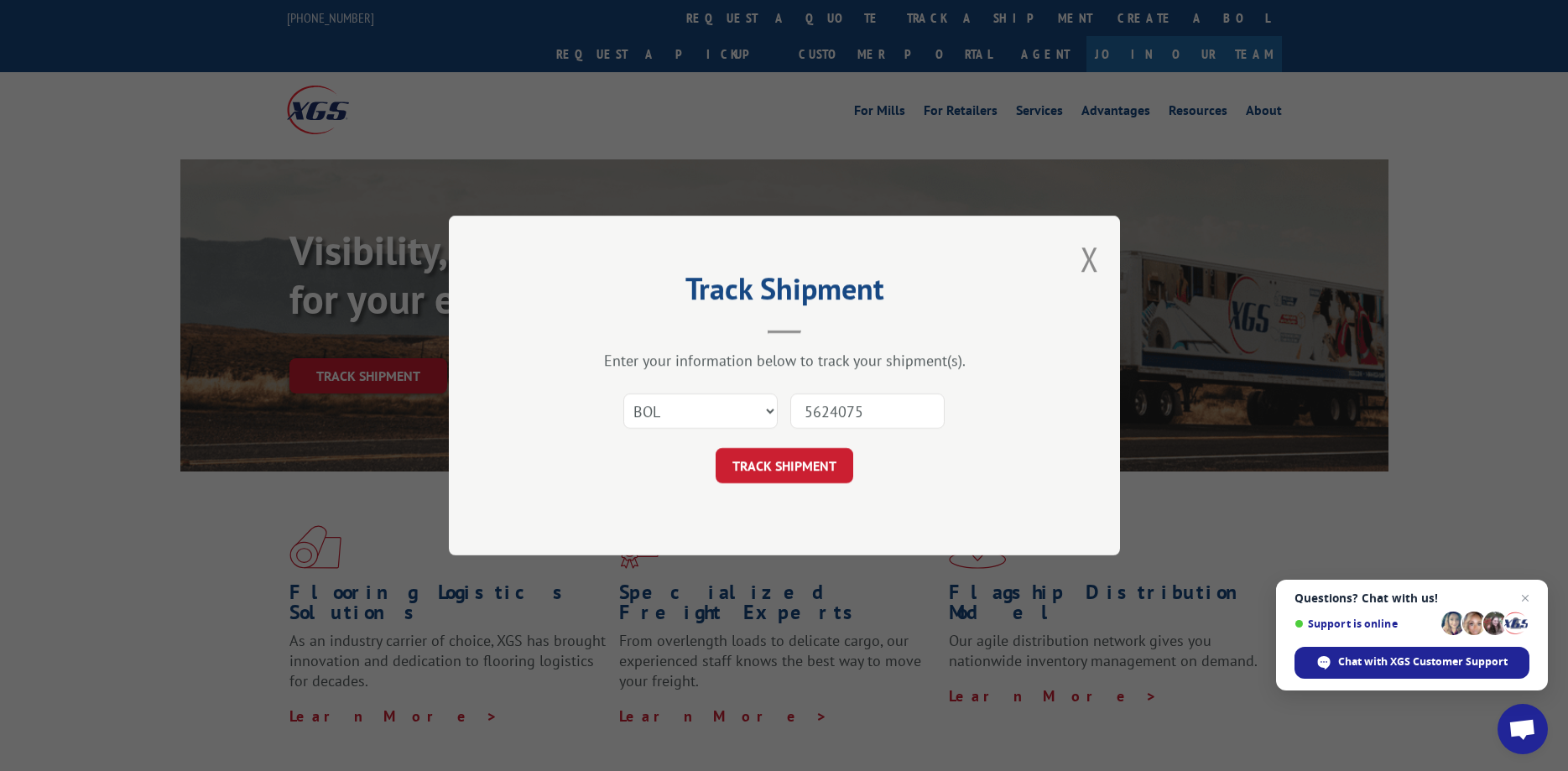
click button "TRACK SHIPMENT" at bounding box center [784, 466] width 137 height 35
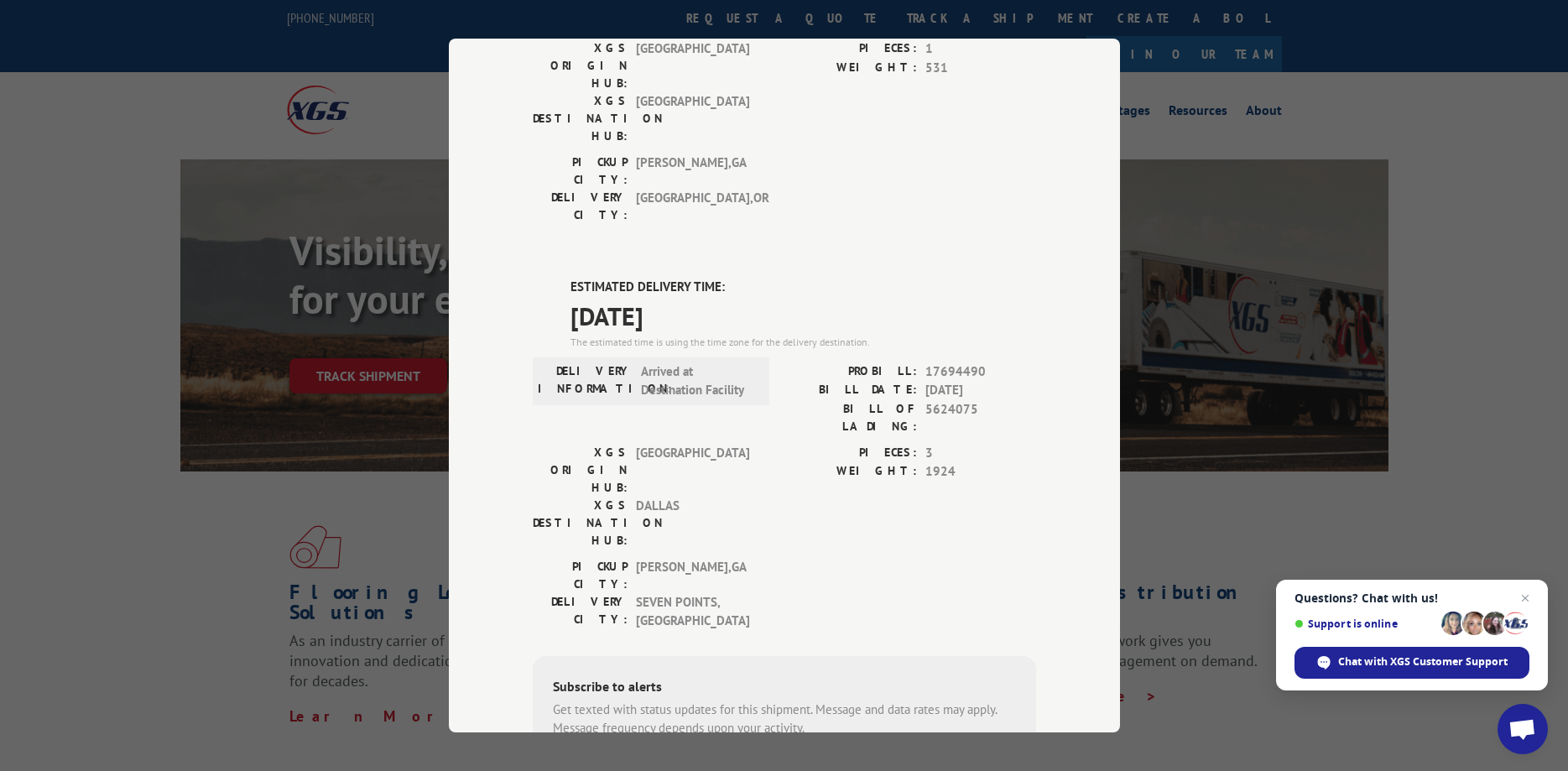
scroll to position [272, 0]
